Goal: Use online tool/utility

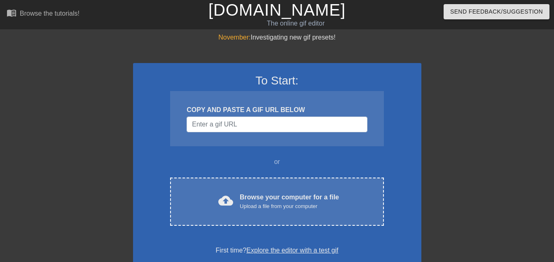
scroll to position [151, 0]
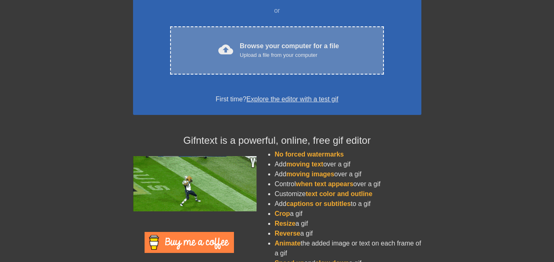
click at [244, 60] on div "cloud_upload Browse your computer for a file Upload a file from your computer C…" at bounding box center [276, 50] width 213 height 48
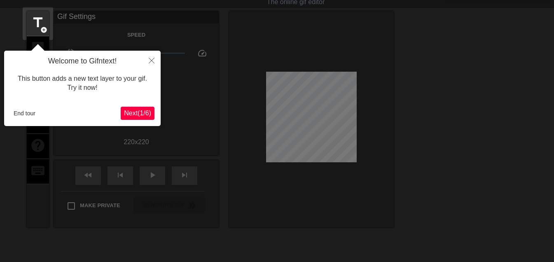
scroll to position [20, 0]
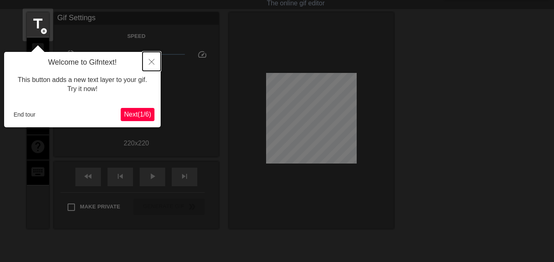
click at [147, 64] on button "Close" at bounding box center [151, 61] width 18 height 19
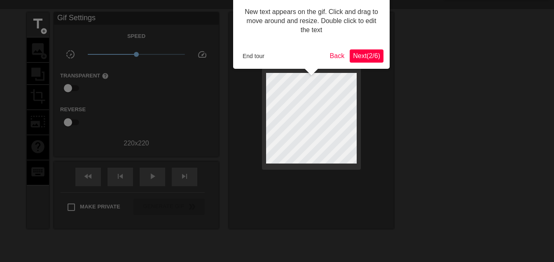
scroll to position [0, 0]
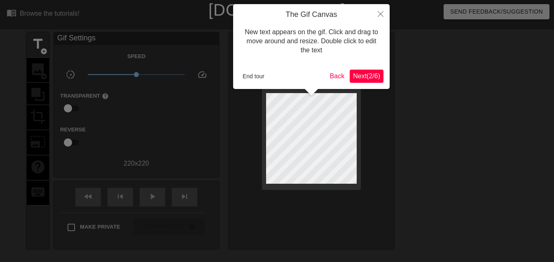
click at [367, 72] on span "Next ( 2 / 6 )" at bounding box center [366, 75] width 27 height 7
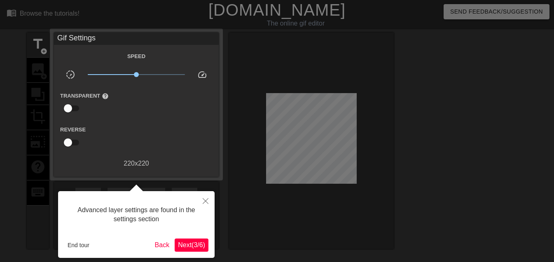
scroll to position [20, 0]
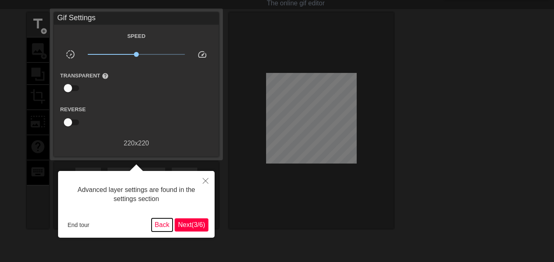
click at [157, 228] on button "Back" at bounding box center [161, 224] width 21 height 13
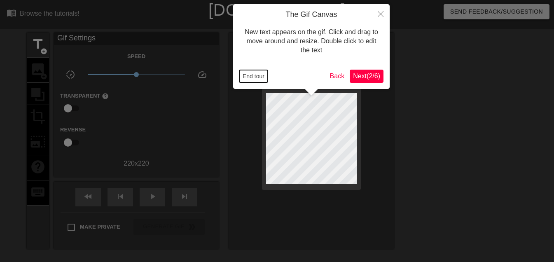
click at [251, 76] on button "End tour" at bounding box center [253, 76] width 28 height 12
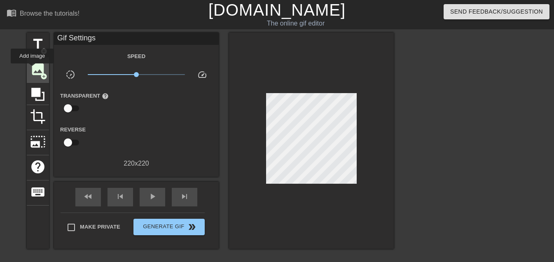
click at [33, 67] on span "image" at bounding box center [38, 69] width 16 height 16
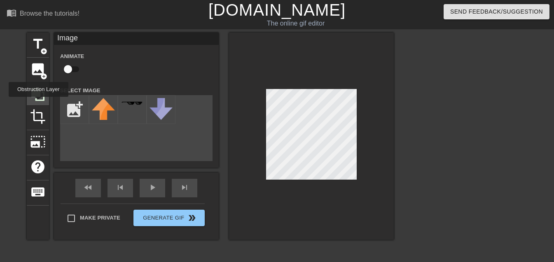
click at [38, 91] on icon at bounding box center [37, 94] width 13 height 13
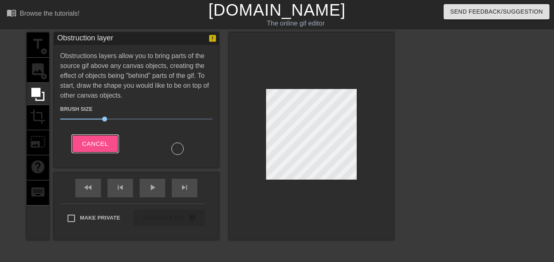
click at [100, 147] on span "Cancel" at bounding box center [95, 143] width 26 height 11
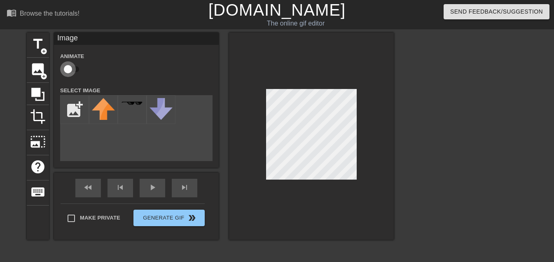
click at [75, 66] on input "checkbox" at bounding box center [67, 69] width 47 height 16
click at [75, 66] on input "checkbox" at bounding box center [75, 69] width 47 height 16
checkbox input "false"
click at [44, 142] on span "photo_size_select_large" at bounding box center [38, 142] width 16 height 16
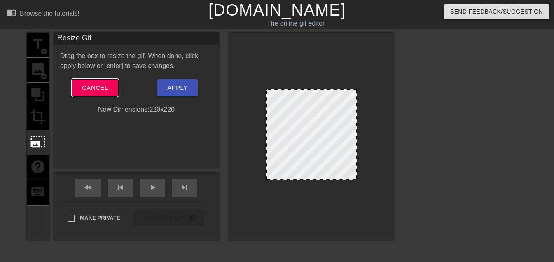
click at [104, 85] on span "Cancel" at bounding box center [95, 87] width 26 height 11
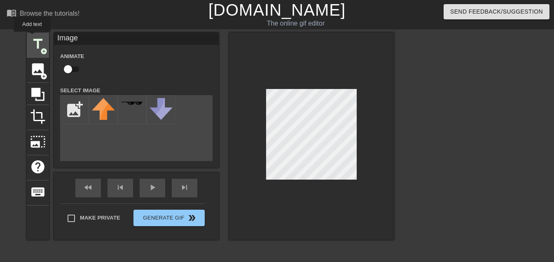
click at [33, 37] on span "title" at bounding box center [38, 44] width 16 height 16
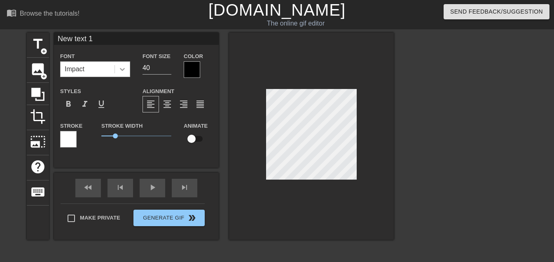
click at [127, 67] on div at bounding box center [122, 69] width 15 height 15
click at [122, 70] on icon at bounding box center [122, 69] width 5 height 3
click at [83, 66] on div "Impact" at bounding box center [75, 69] width 20 height 10
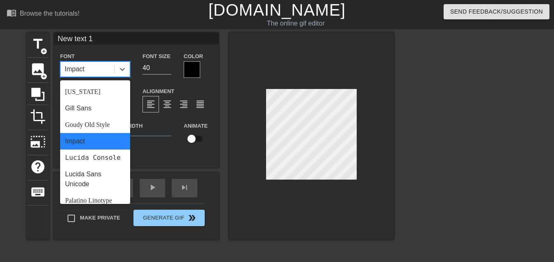
scroll to position [151, 0]
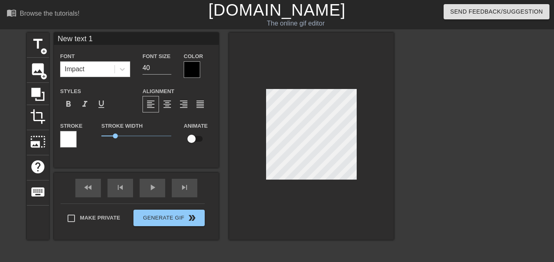
click at [139, 53] on div "Font Size 40" at bounding box center [156, 64] width 41 height 27
click at [68, 135] on div at bounding box center [68, 139] width 16 height 16
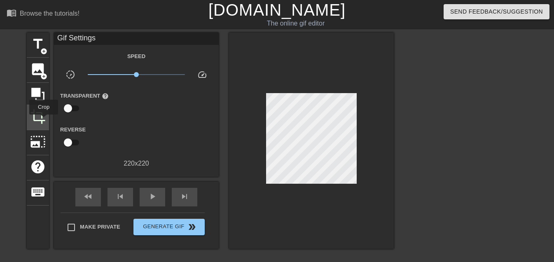
click at [40, 121] on span "crop" at bounding box center [38, 117] width 16 height 16
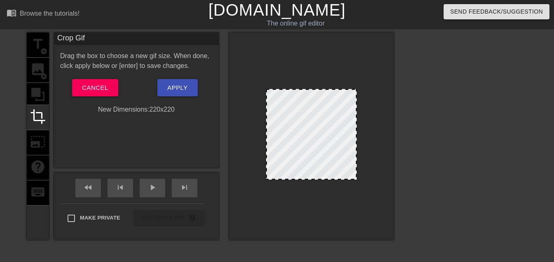
click at [33, 83] on div "title add_circle image add_circle crop photo_size_select_large help keyboard" at bounding box center [38, 136] width 22 height 207
click at [33, 86] on div "title add_circle image add_circle crop photo_size_select_large help keyboard" at bounding box center [38, 136] width 22 height 207
click at [83, 88] on span "Cancel" at bounding box center [95, 87] width 26 height 11
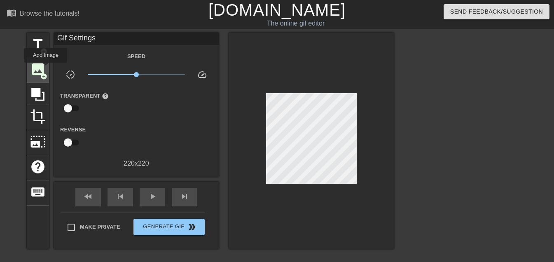
click at [46, 68] on div "image add_circle" at bounding box center [38, 70] width 22 height 25
